Goal: Task Accomplishment & Management: Manage account settings

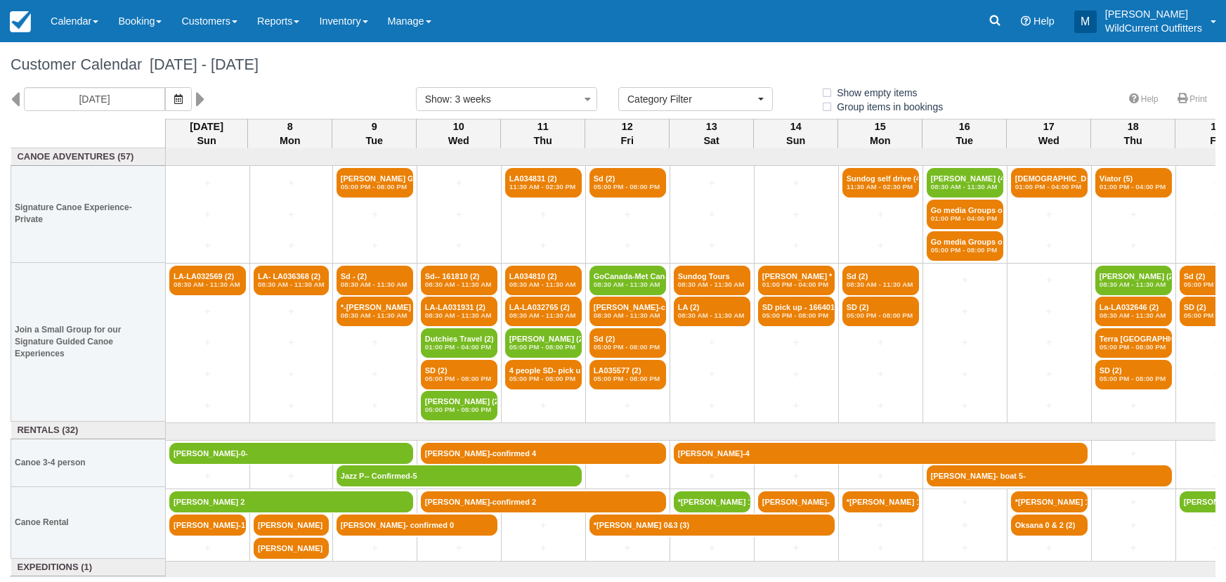
select select
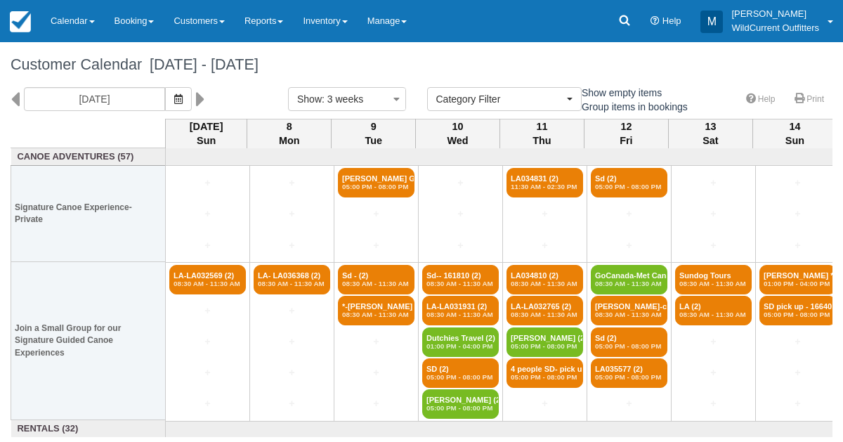
select select
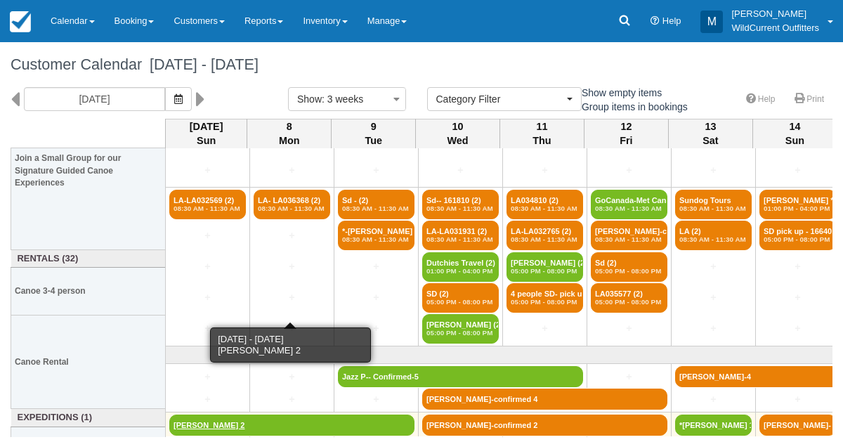
scroll to position [188, 0]
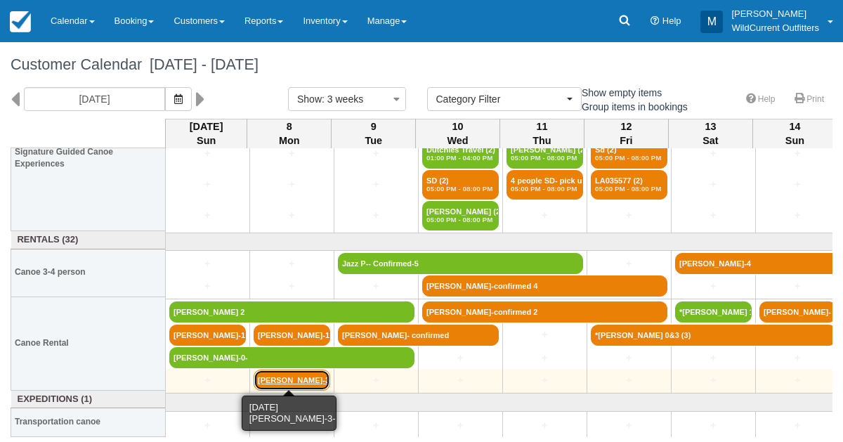
click at [279, 376] on link "Avneet Kaur-3-" at bounding box center [292, 379] width 77 height 21
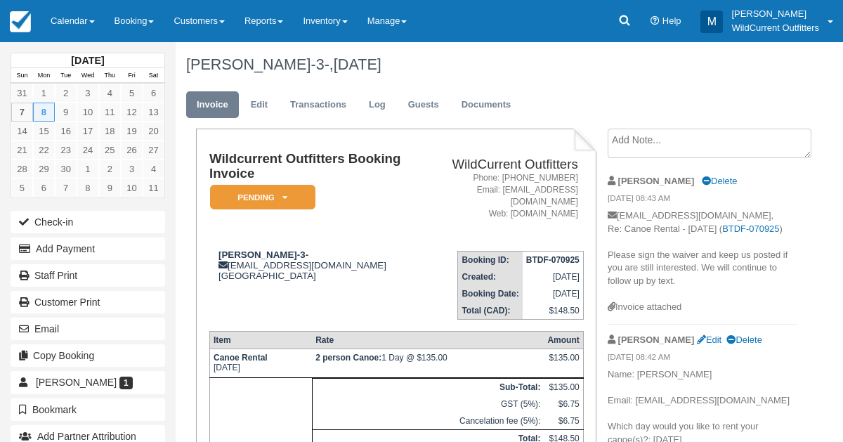
scroll to position [146, 0]
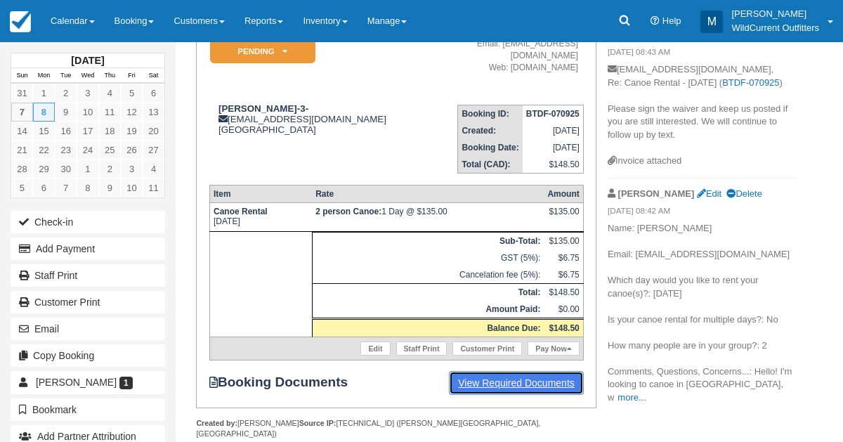
click at [511, 371] on link "View Required Documents" at bounding box center [516, 383] width 135 height 24
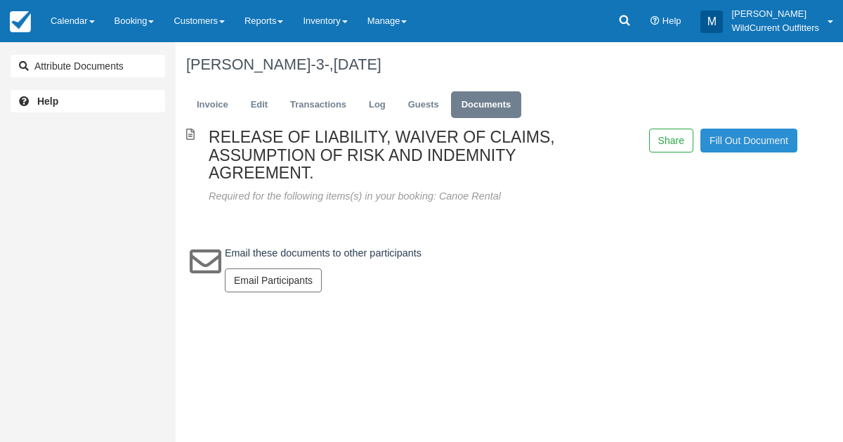
click at [741, 138] on link "Fill Out Document" at bounding box center [748, 141] width 97 height 24
click at [61, 9] on link "Calendar" at bounding box center [73, 21] width 64 height 42
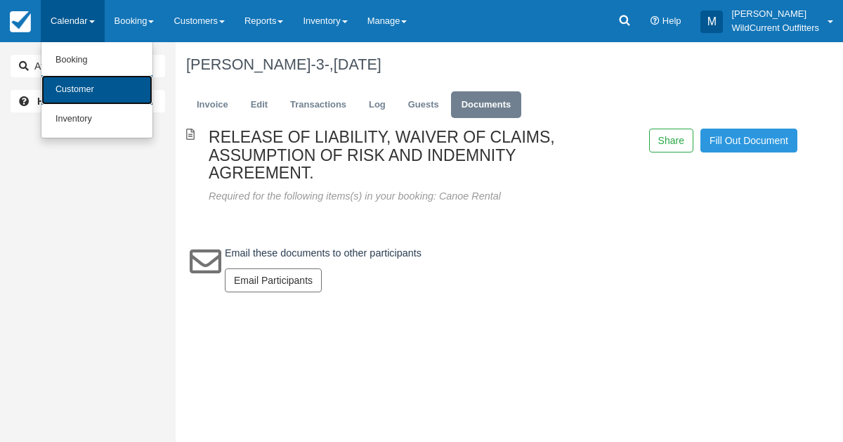
click at [81, 83] on link "Customer" at bounding box center [96, 90] width 111 height 30
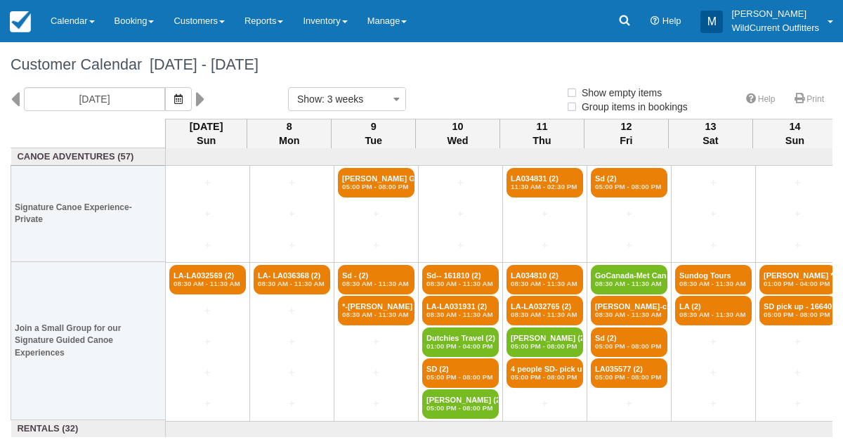
select select
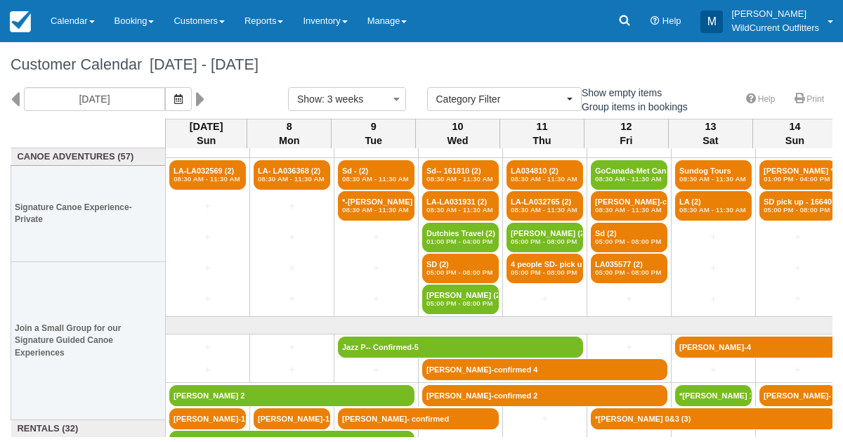
scroll to position [188, 0]
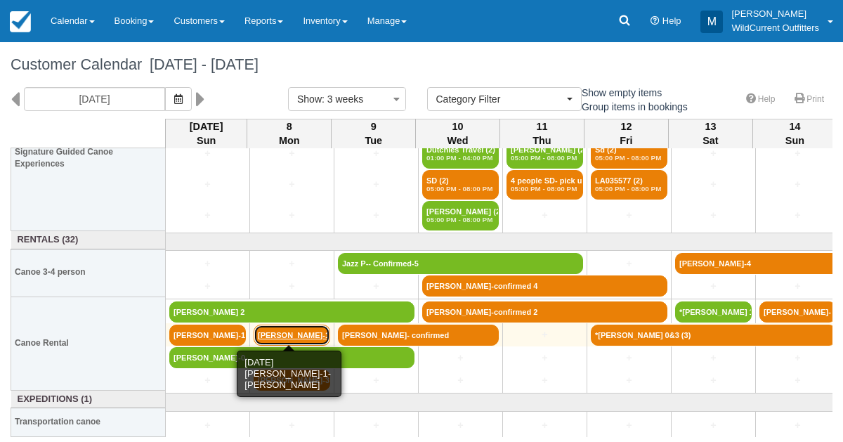
click at [296, 332] on link "[PERSON_NAME]-1- [PERSON_NAME]" at bounding box center [292, 335] width 77 height 21
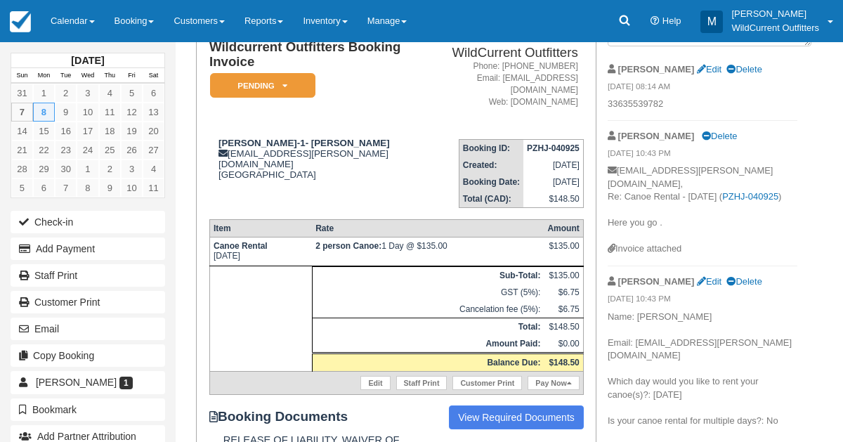
scroll to position [113, 0]
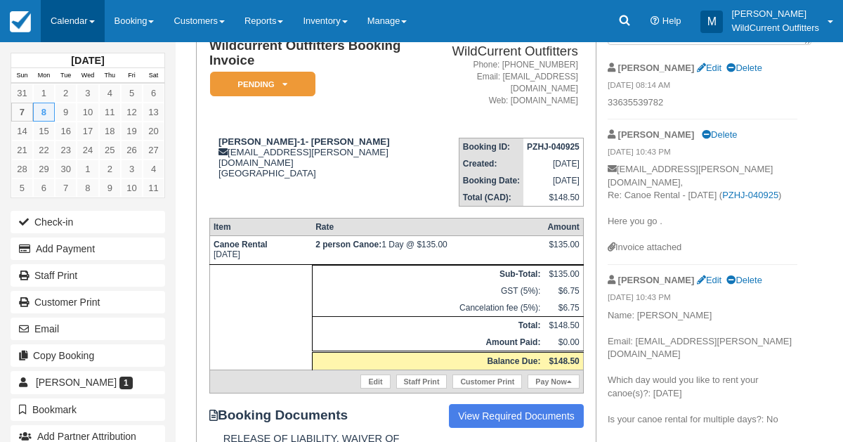
click at [71, 10] on link "Calendar" at bounding box center [73, 21] width 64 height 42
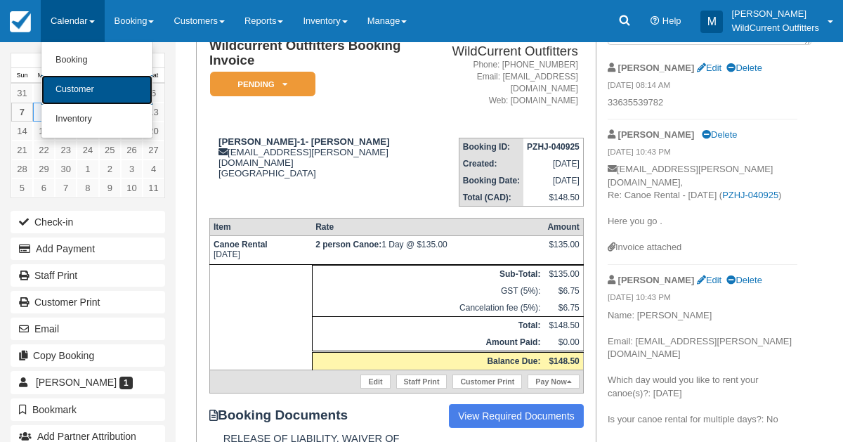
click at [73, 81] on link "Customer" at bounding box center [96, 90] width 111 height 30
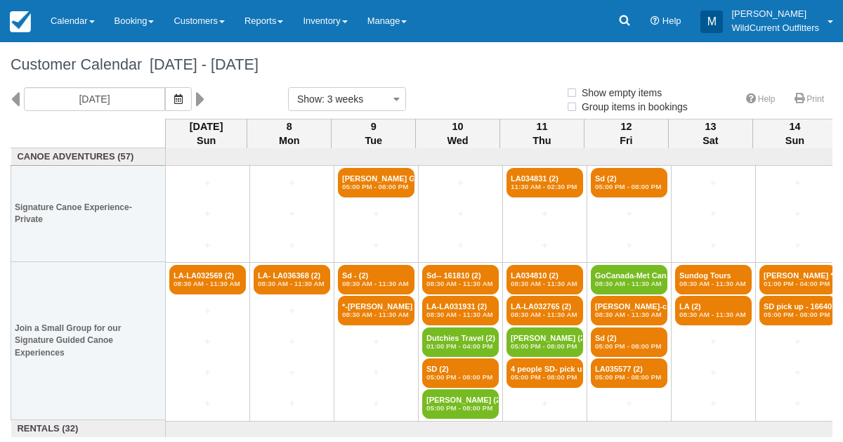
select select
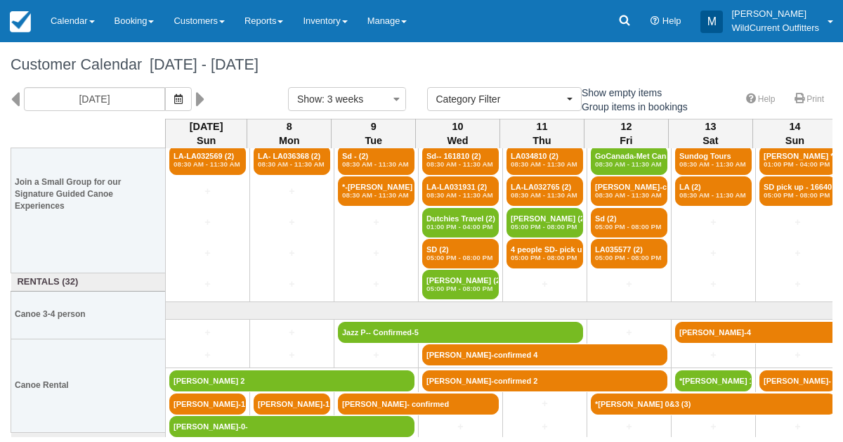
scroll to position [188, 0]
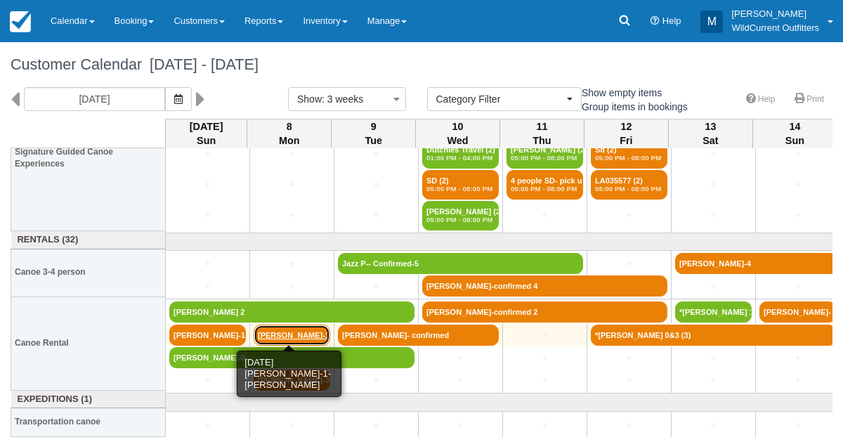
click at [302, 332] on link "[PERSON_NAME]-1- [PERSON_NAME]" at bounding box center [292, 335] width 77 height 21
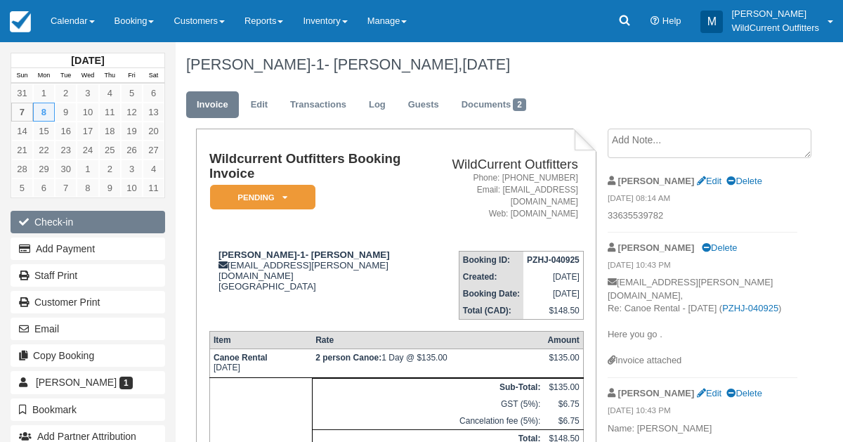
click at [80, 217] on button "Check-in" at bounding box center [88, 222] width 155 height 22
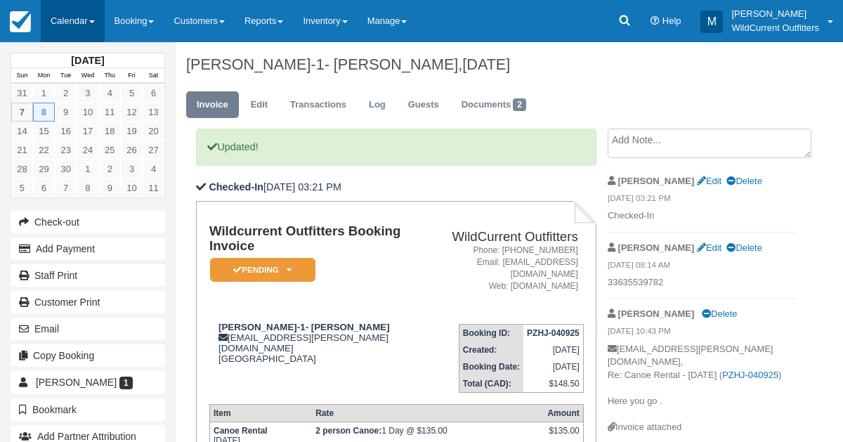
click at [79, 19] on link "Calendar" at bounding box center [73, 21] width 64 height 42
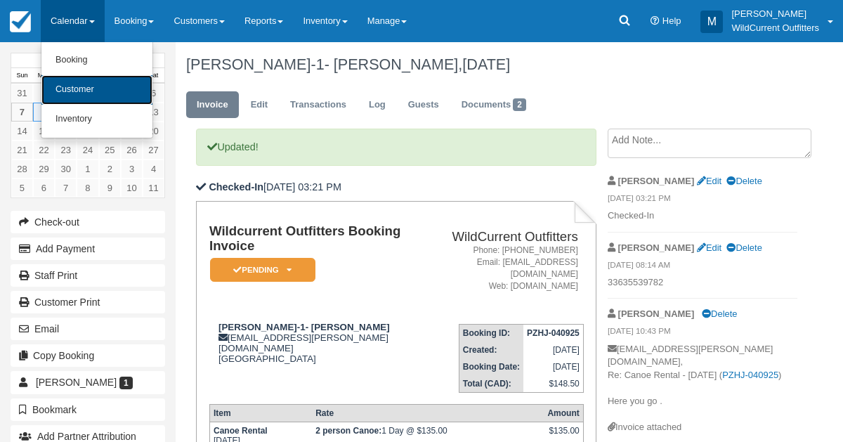
click at [83, 84] on link "Customer" at bounding box center [96, 90] width 111 height 30
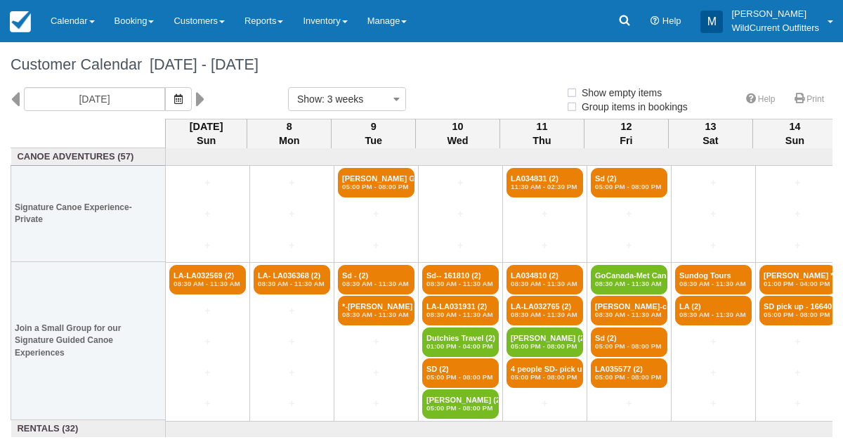
select select
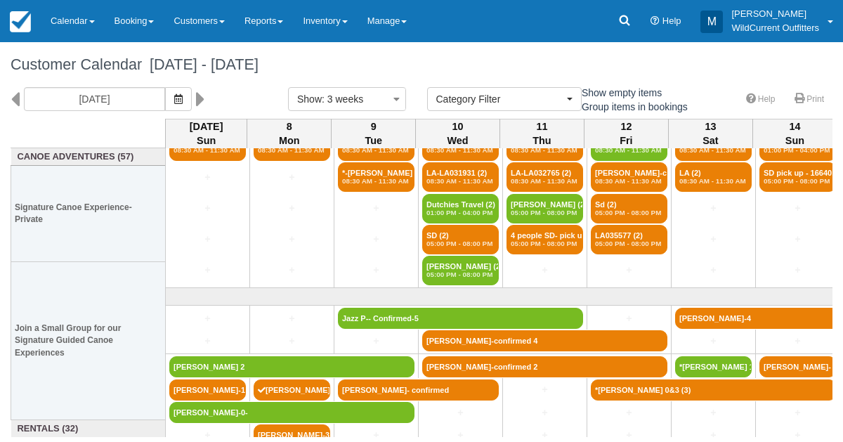
scroll to position [188, 0]
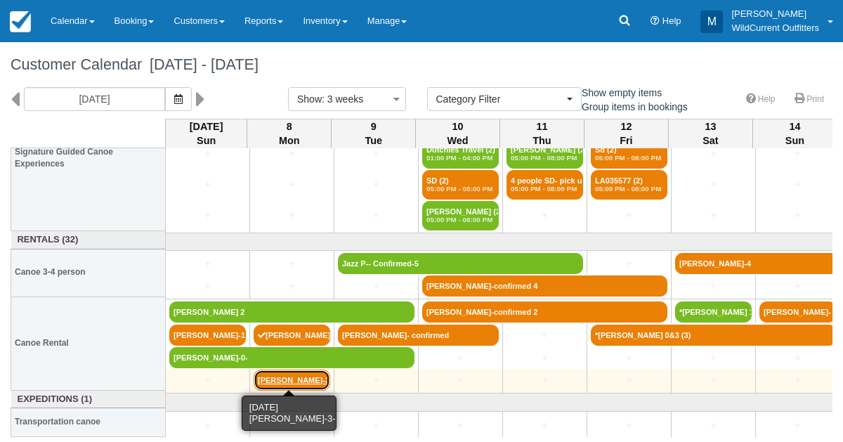
click at [273, 374] on link "[PERSON_NAME]-3-" at bounding box center [292, 379] width 77 height 21
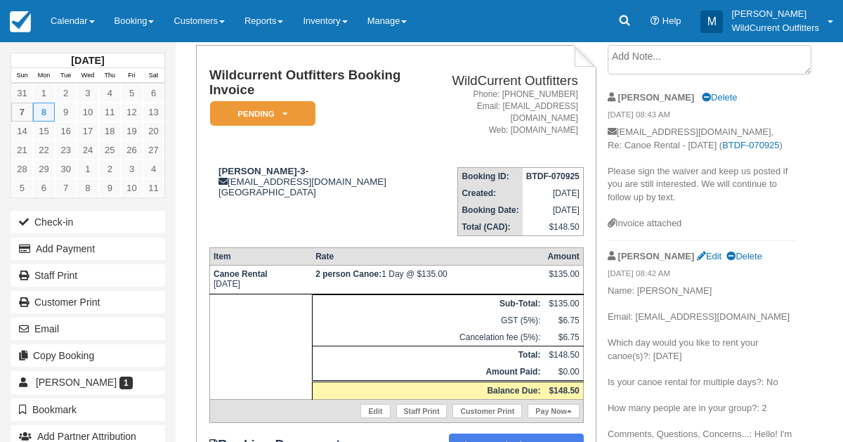
scroll to position [84, 0]
